Goal: Information Seeking & Learning: Learn about a topic

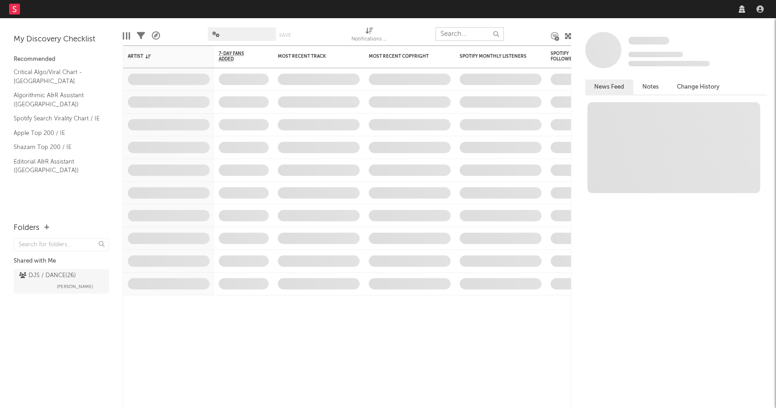
click at [460, 34] on input "text" at bounding box center [469, 34] width 68 height 14
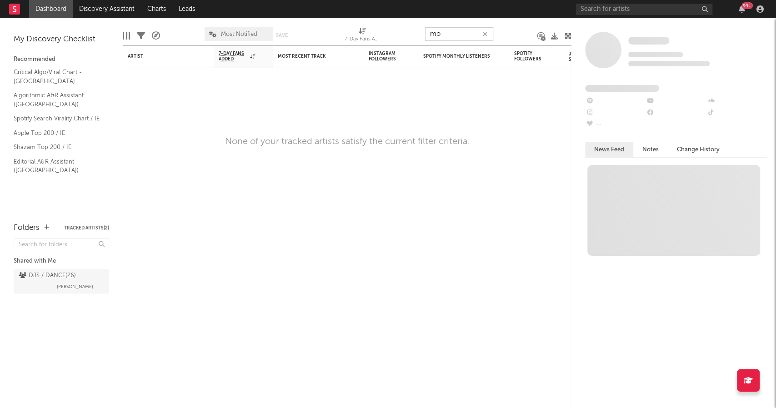
type input "m"
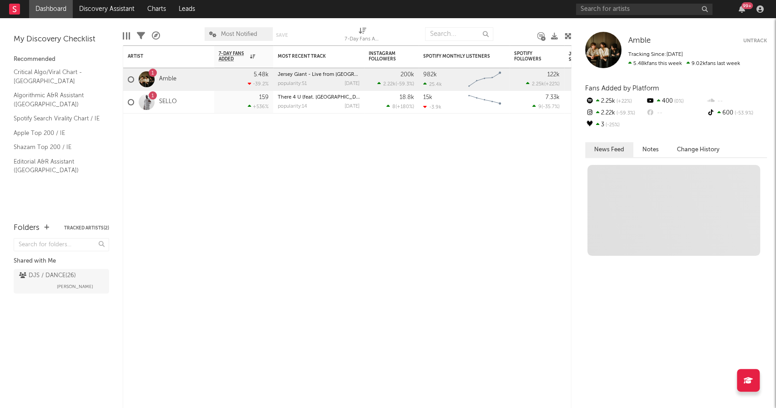
click at [367, 17] on nav "Dashboard Discovery Assistant Charts Leads 99 +" at bounding box center [388, 9] width 776 height 18
click at [674, 14] on input "text" at bounding box center [644, 9] width 136 height 11
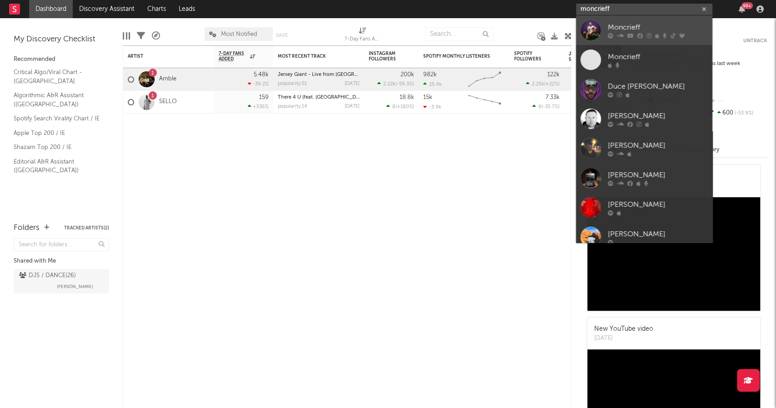
type input "moncrieff"
click at [621, 24] on div "Moncrieff" at bounding box center [658, 27] width 100 height 11
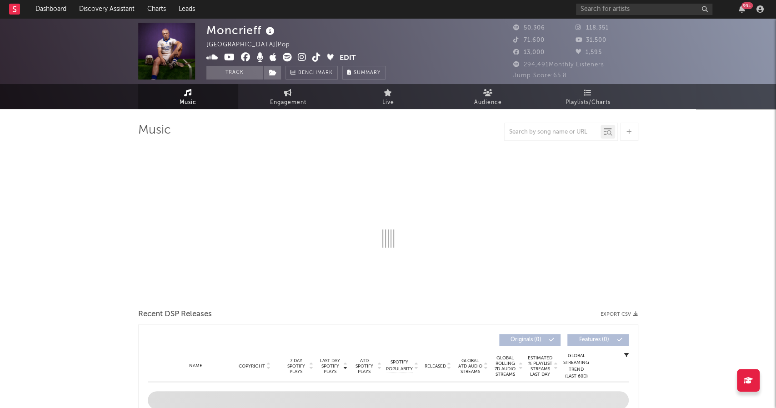
select select "6m"
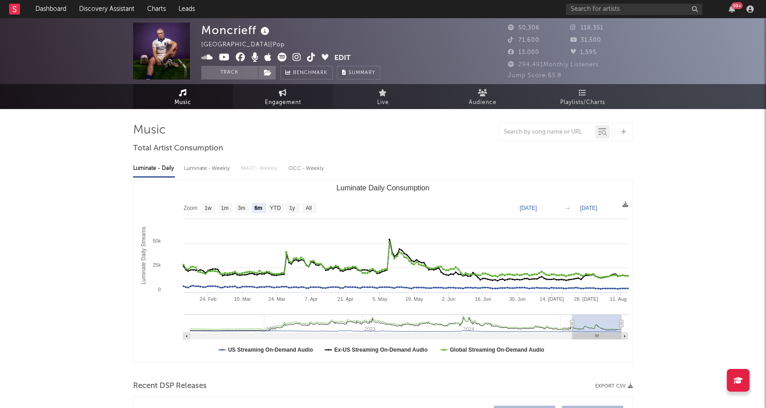
click at [291, 97] on span "Engagement" at bounding box center [283, 102] width 36 height 11
select select "1w"
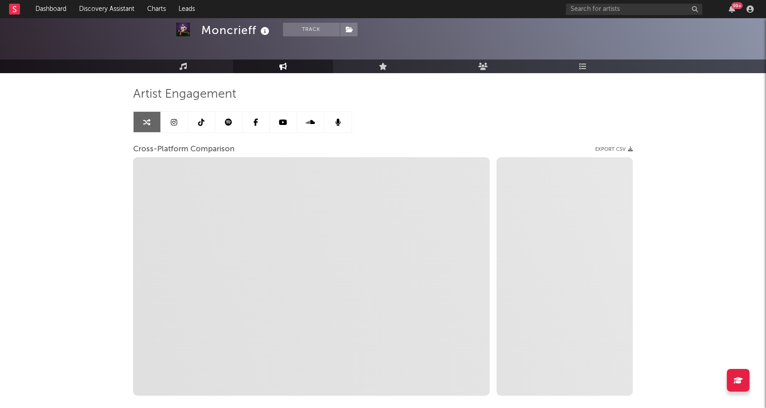
scroll to position [35, 0]
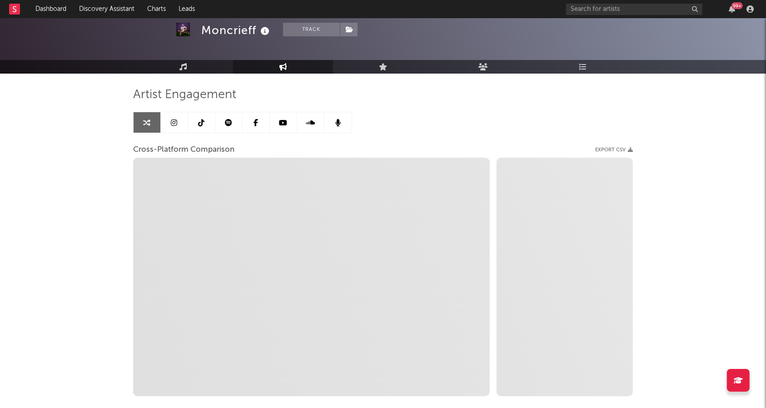
select select "1m"
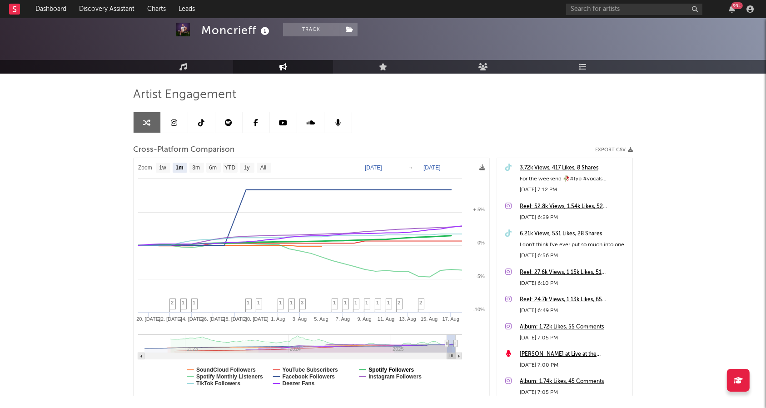
click at [371, 369] on text "Spotify Followers" at bounding box center [391, 370] width 45 height 6
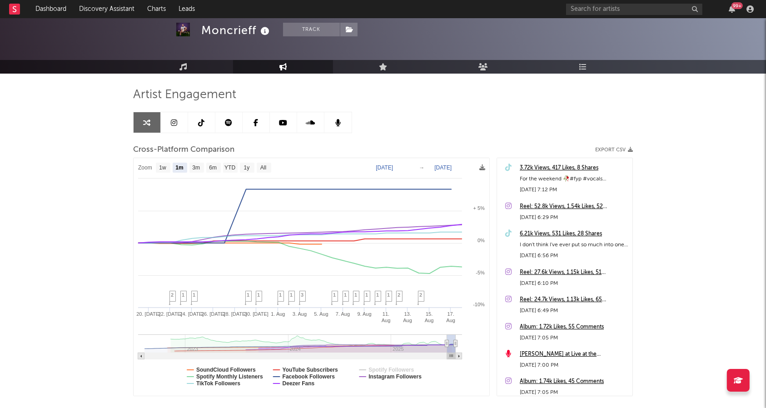
select select "1m"
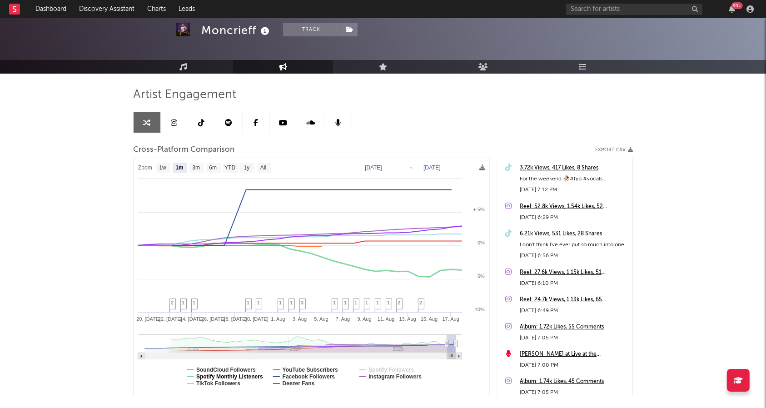
click at [217, 375] on text "Spotify Monthly Listeners" at bounding box center [229, 377] width 67 height 6
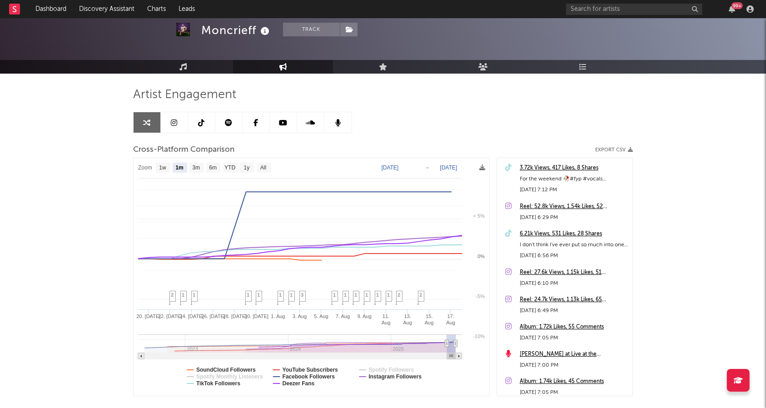
select select "1m"
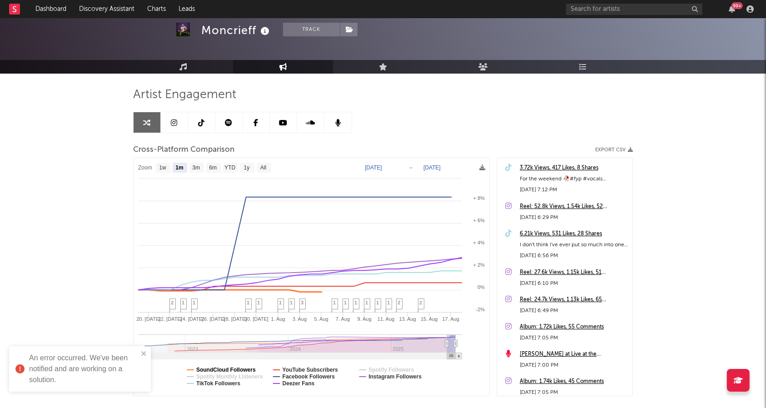
click at [241, 367] on text "SoundCloud Followers" at bounding box center [226, 370] width 60 height 6
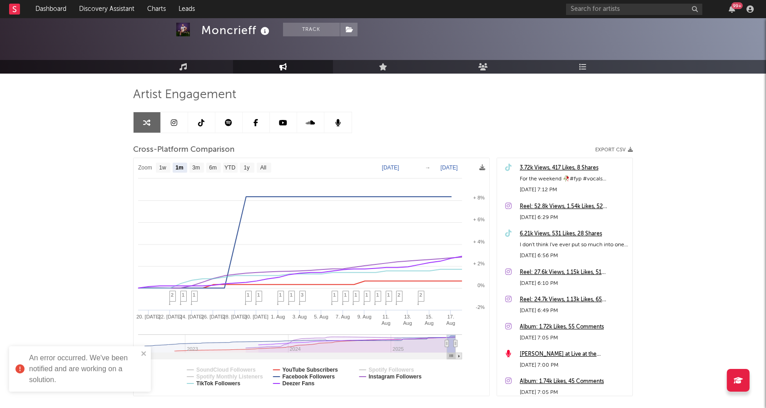
select select "1m"
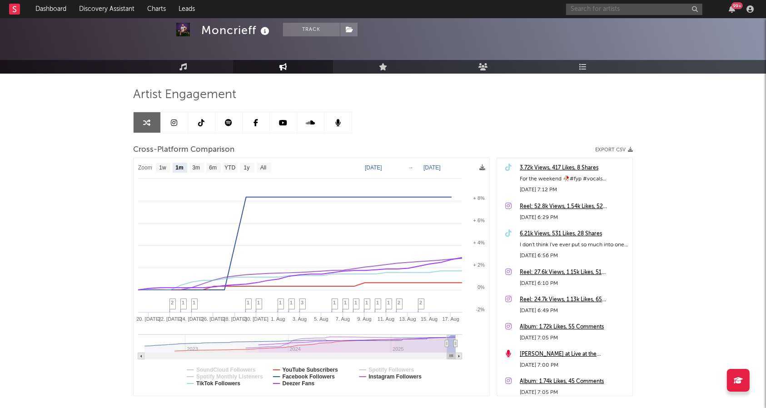
click at [600, 9] on input "text" at bounding box center [634, 9] width 136 height 11
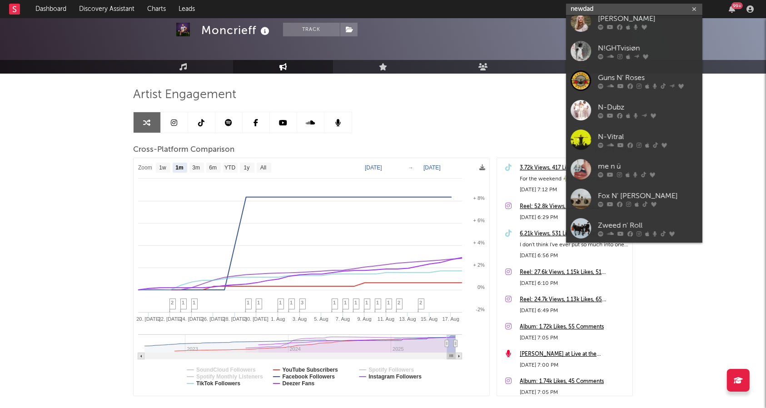
scroll to position [0, 0]
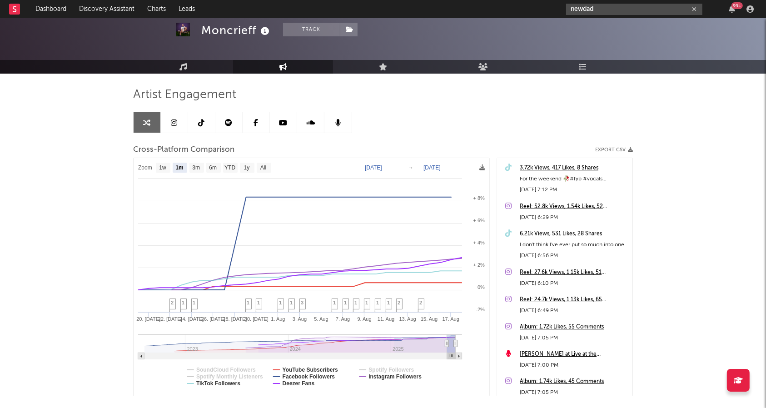
type input "newdad"
click at [640, 1] on div "newdad 99 +" at bounding box center [661, 9] width 191 height 18
click at [639, 8] on input "newdad" at bounding box center [634, 9] width 136 height 11
click at [504, 82] on div "Artist Engagement Cross-Platform Comparison Export CSV Zoom 1w 1m 3m 6m YTD 1y …" at bounding box center [383, 253] width 500 height 359
